Goal: Task Accomplishment & Management: Complete application form

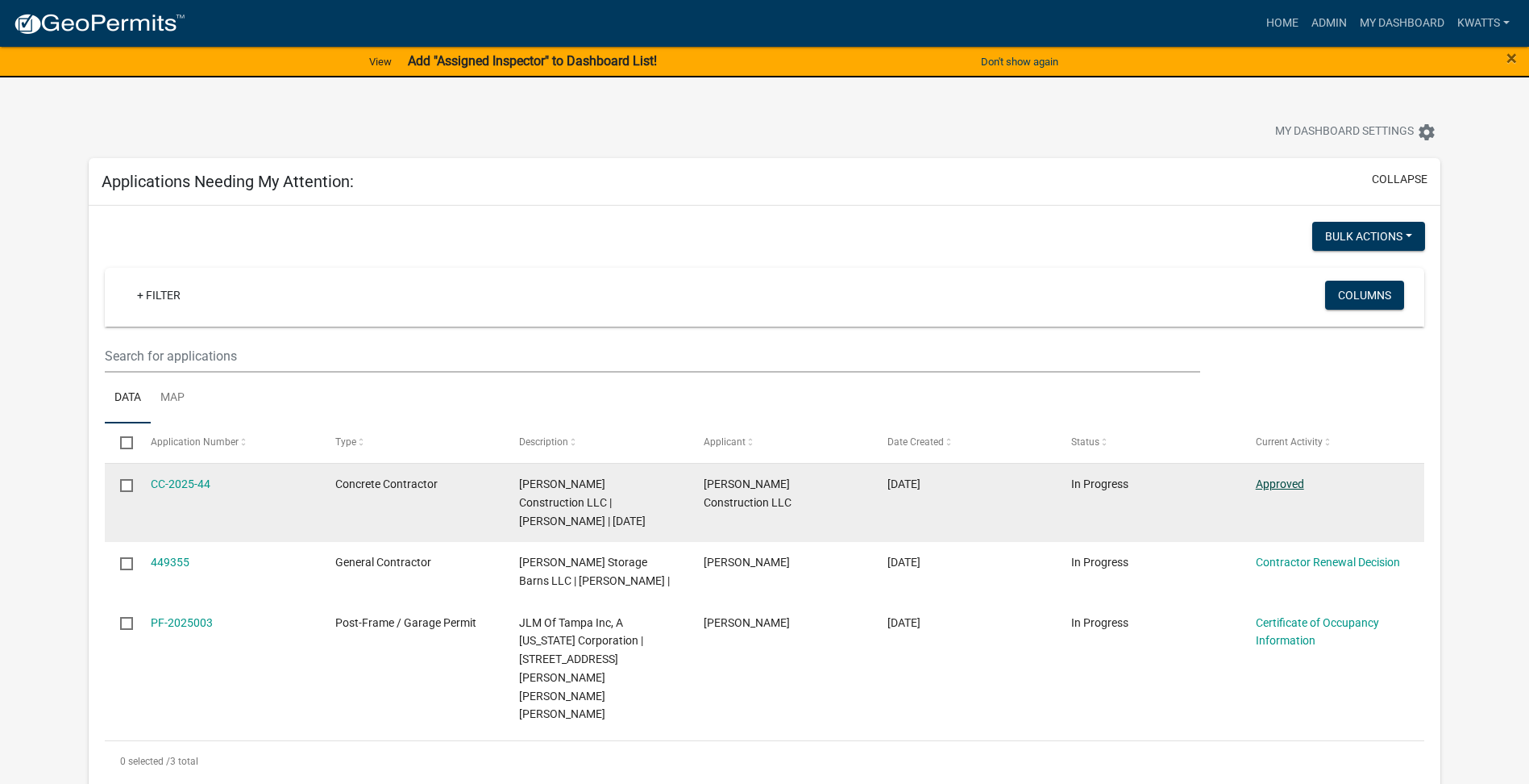
click at [1289, 483] on link "Approved" at bounding box center [1279, 484] width 48 height 13
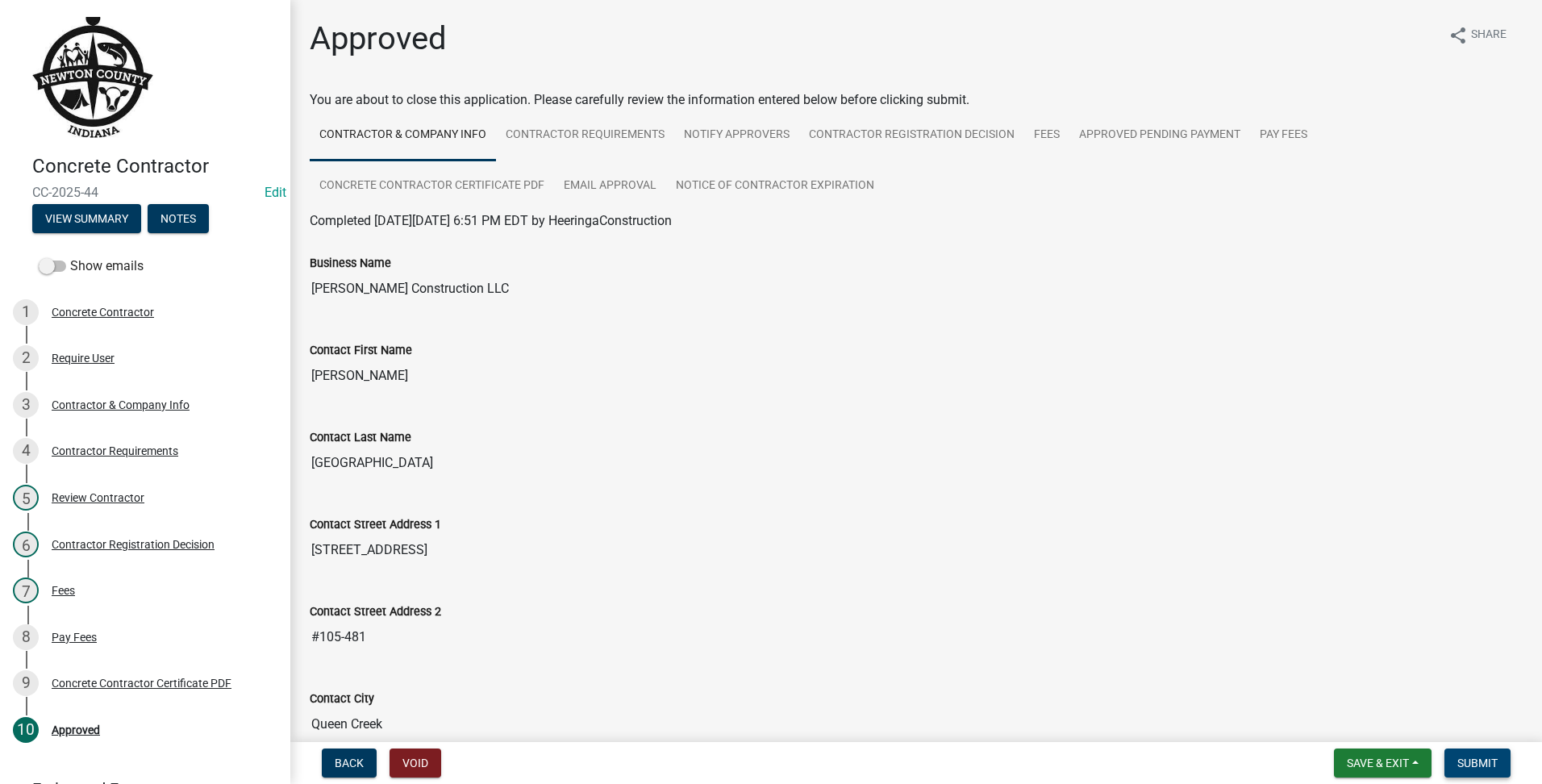
click at [1483, 762] on span "Submit" at bounding box center [1476, 762] width 40 height 13
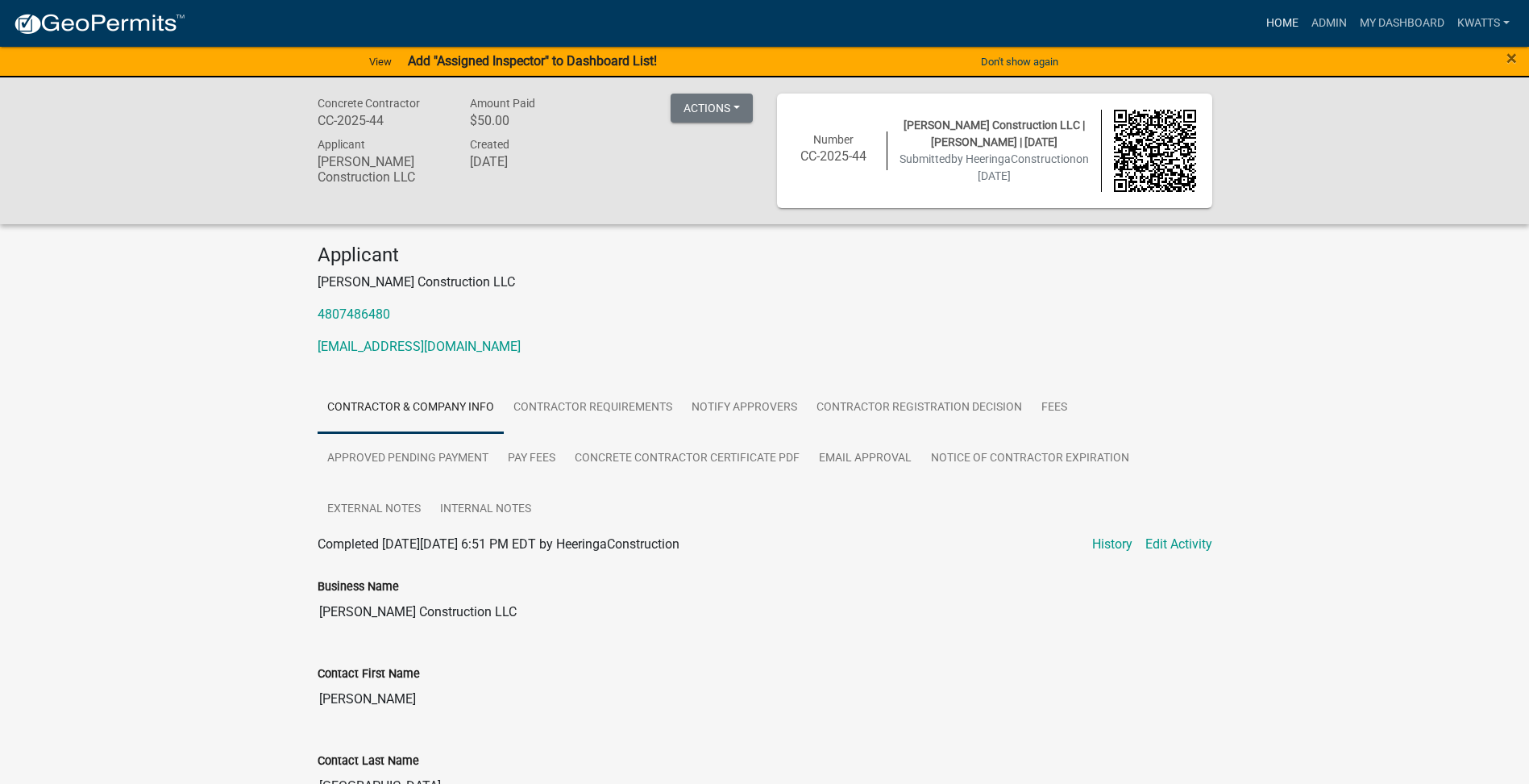
click at [1281, 27] on link "Home" at bounding box center [1282, 23] width 45 height 30
